Goal: Transaction & Acquisition: Subscribe to service/newsletter

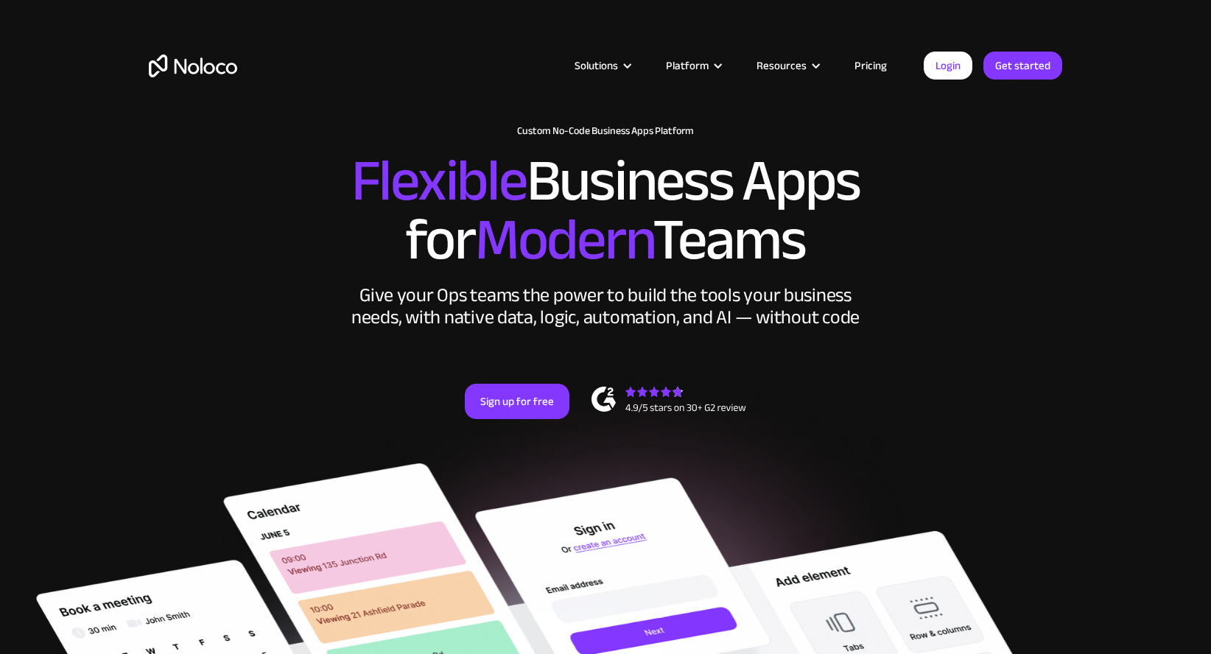
click at [883, 63] on link "Pricing" at bounding box center [870, 65] width 69 height 19
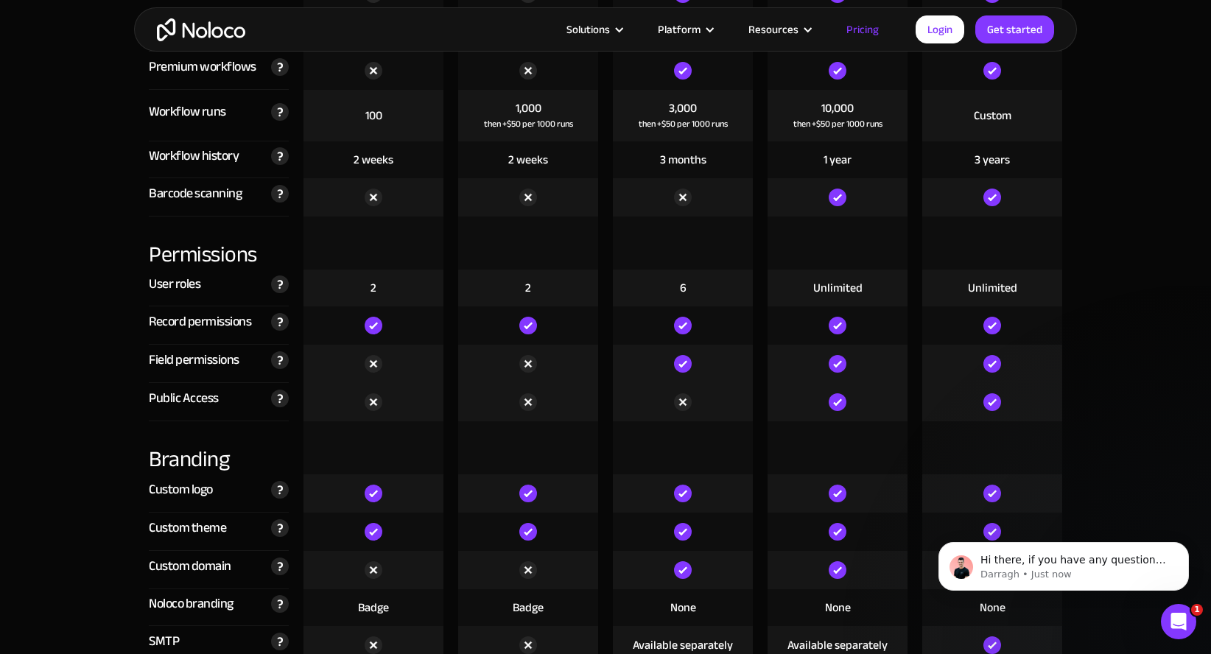
scroll to position [2834, 0]
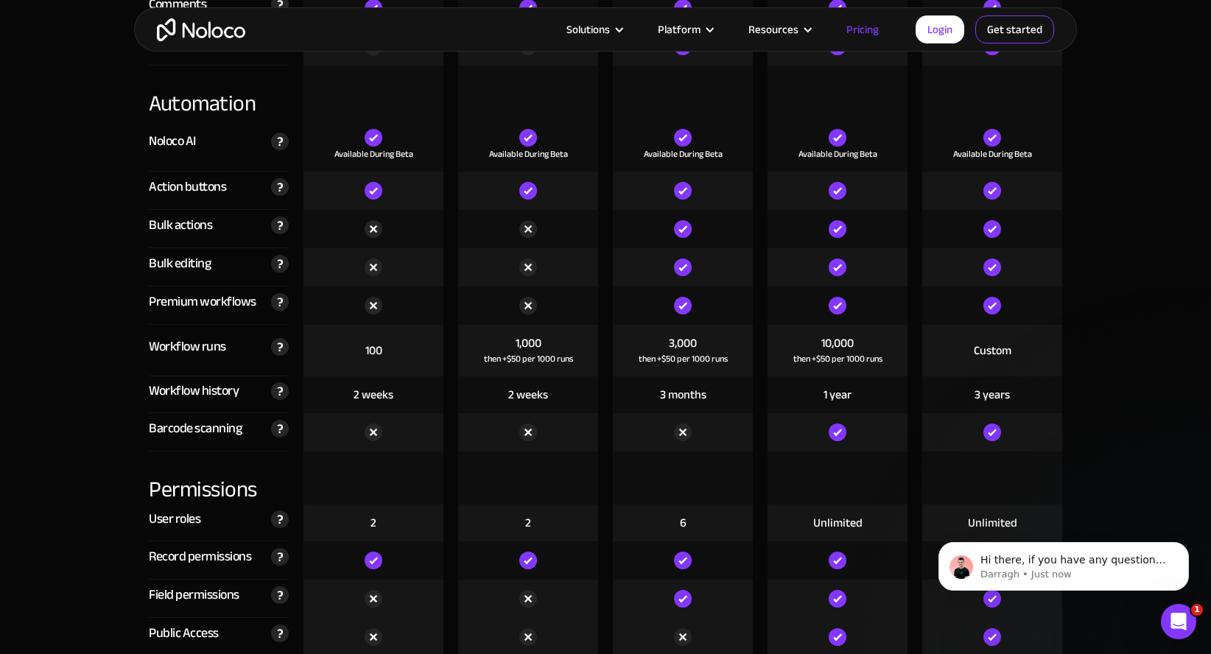
click at [994, 36] on link "Get started" at bounding box center [1014, 29] width 79 height 28
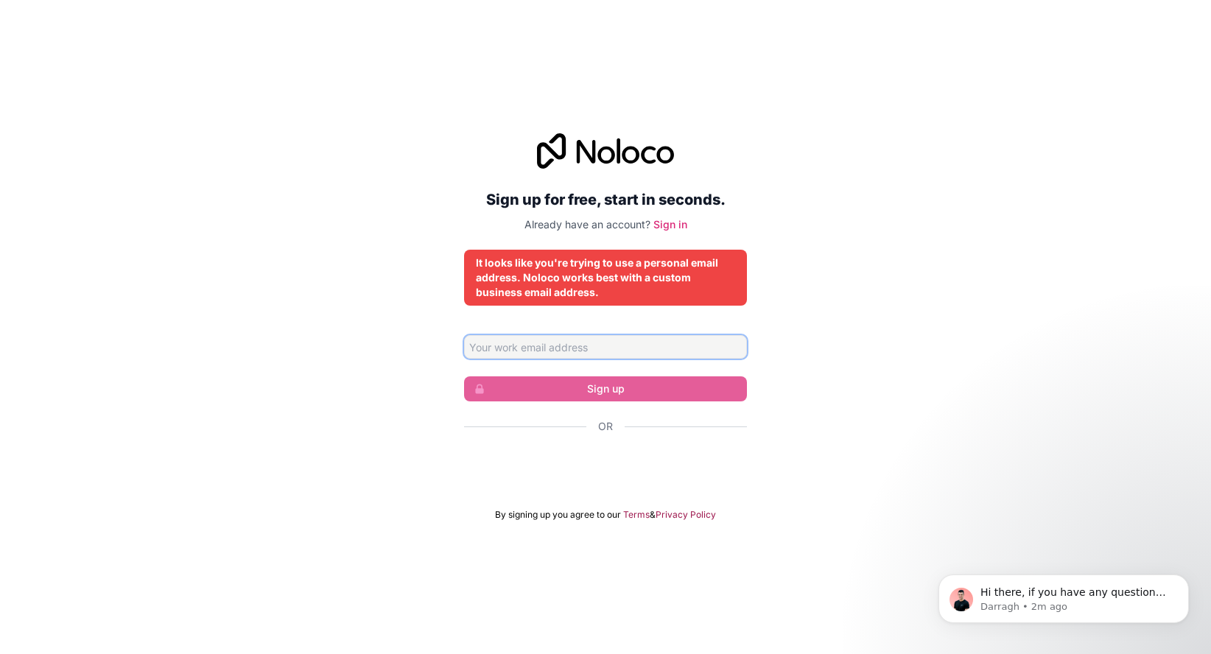
click at [681, 343] on input "Email address" at bounding box center [605, 347] width 283 height 24
type input "[EMAIL_ADDRESS][DOMAIN_NAME]"
drag, startPoint x: 852, startPoint y: 90, endPoint x: 888, endPoint y: 108, distance: 40.5
click at [888, 108] on div "Sign up for free, start in seconds. Already have an account? Sign in It looks l…" at bounding box center [605, 327] width 1211 height 654
